Goal: Complete application form: Complete application form

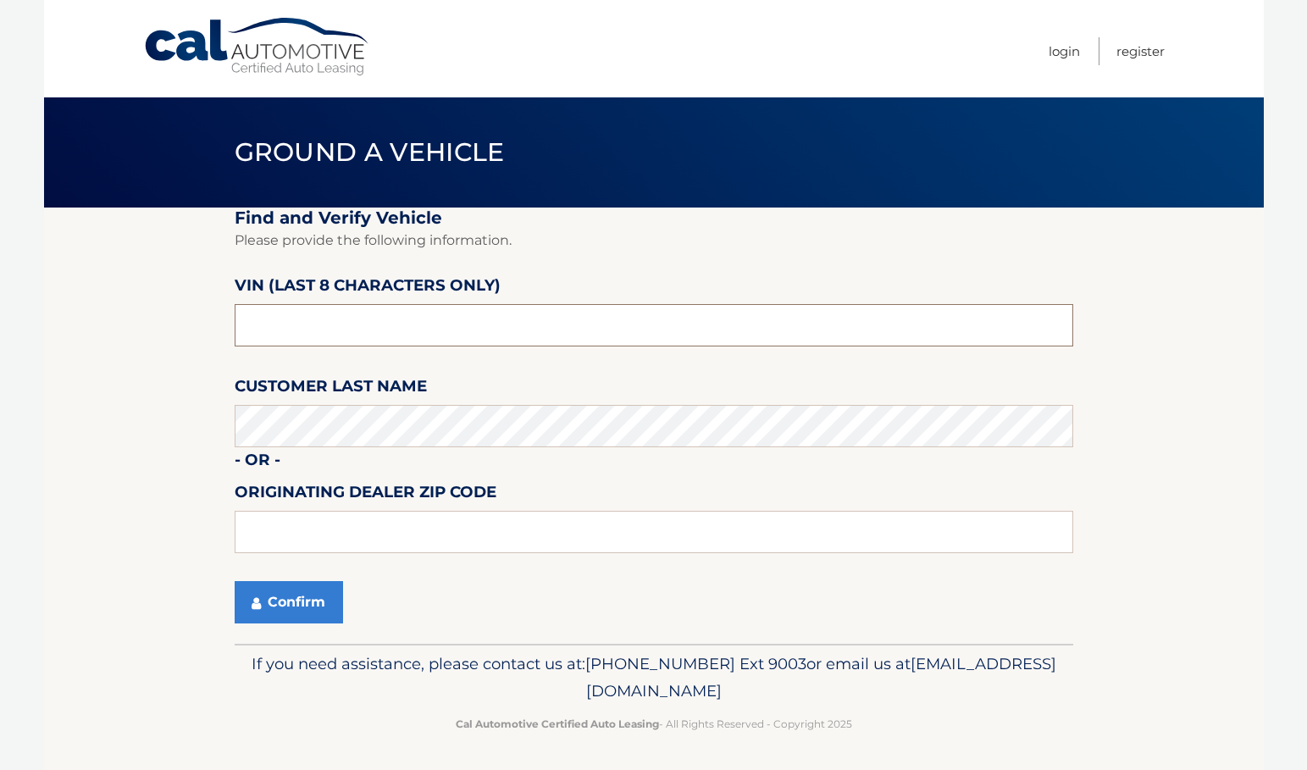
click at [274, 318] on input "text" at bounding box center [654, 325] width 838 height 42
drag, startPoint x: 307, startPoint y: 311, endPoint x: 300, endPoint y: 319, distance: 10.8
click at [300, 319] on input "text" at bounding box center [654, 325] width 838 height 42
type input "3*******"
type input "NT183219"
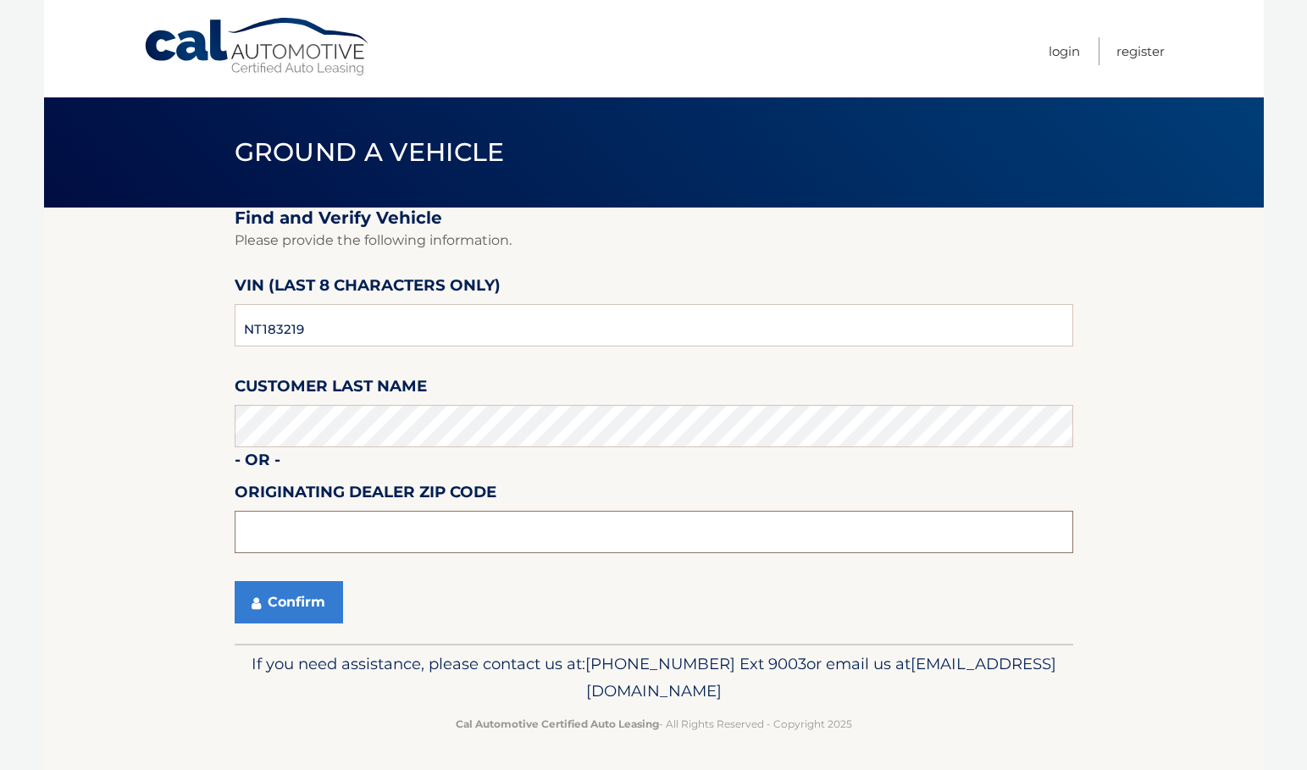
click at [331, 529] on input "text" at bounding box center [654, 532] width 838 height 42
click at [309, 600] on button "Confirm" at bounding box center [289, 602] width 108 height 42
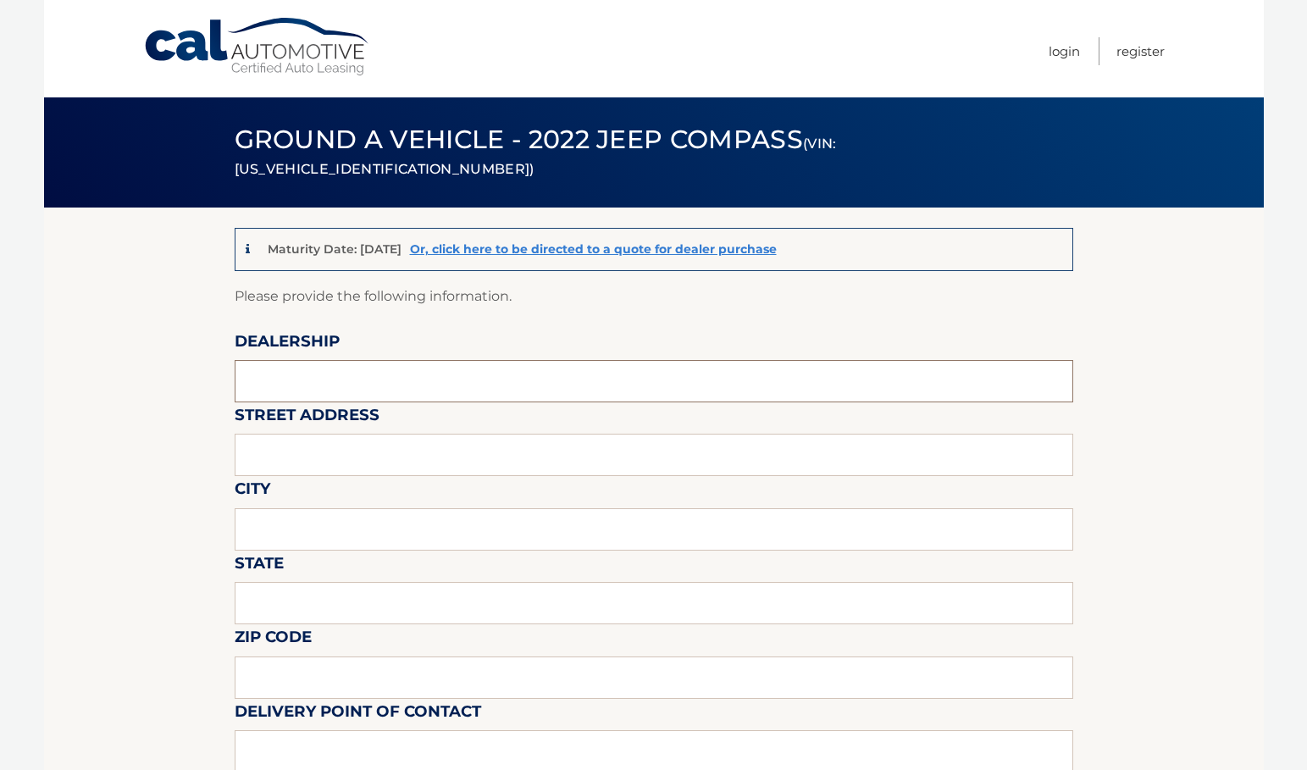
click at [323, 389] on input "text" at bounding box center [654, 381] width 838 height 42
type input "transitowne dcjr"
type input "7408 transit rd"
type input "williamsville"
type input "NY"
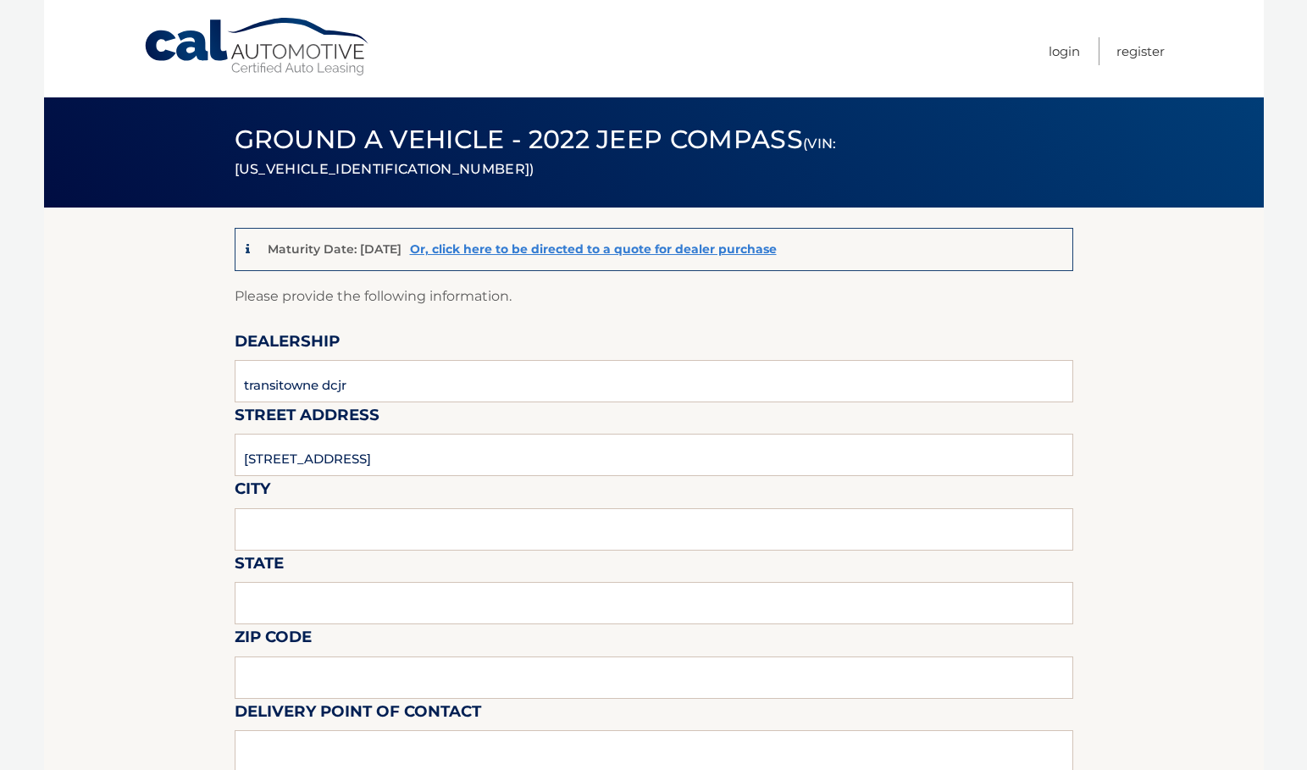
type input "14221"
type input "felix phil arcuri"
type input "7166348000"
type input "fparcuri@transitowne.com"
type input "$450"
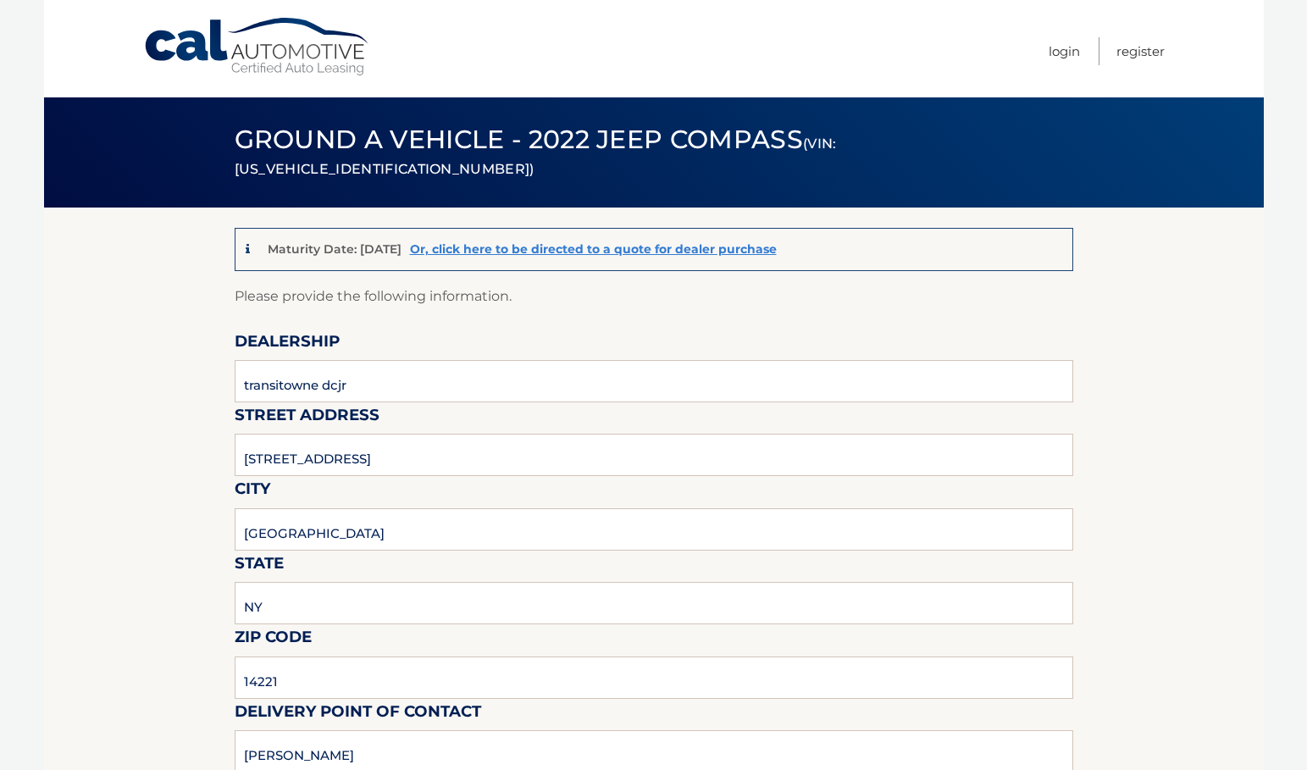
type input "julie reusch"
type input "jreusch@transitowne.com"
type input "please pick up monday thru thursday 9 to 5 and saturday 9 to5"
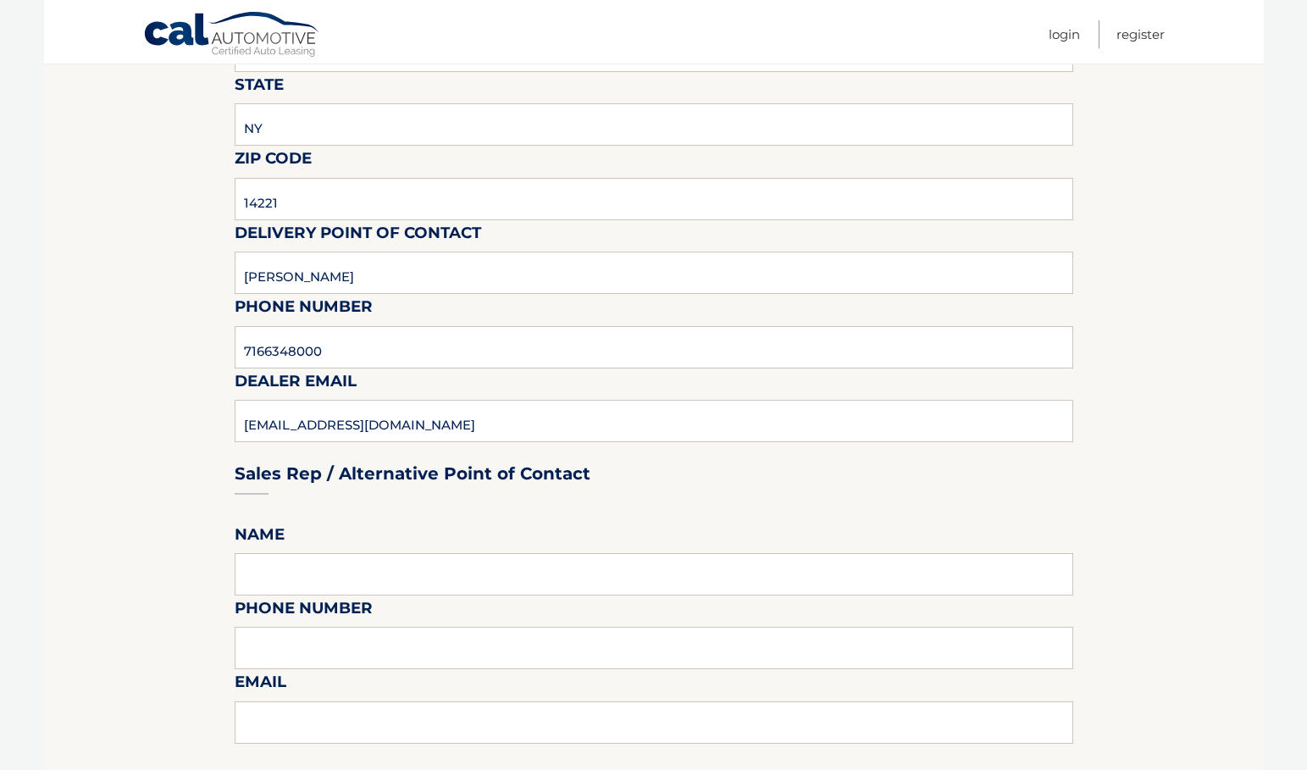
scroll to position [508, 0]
